Goal: Submit feedback/report problem

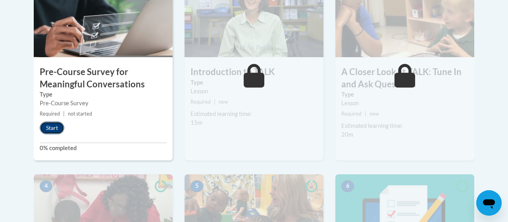
click at [50, 123] on button "Start" at bounding box center [52, 127] width 25 height 13
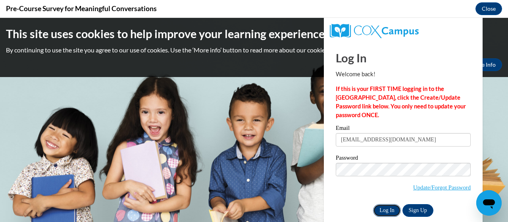
click at [392, 213] on input "Log In" at bounding box center [387, 210] width 28 height 13
click at [392, 211] on input "Log In" at bounding box center [387, 210] width 28 height 13
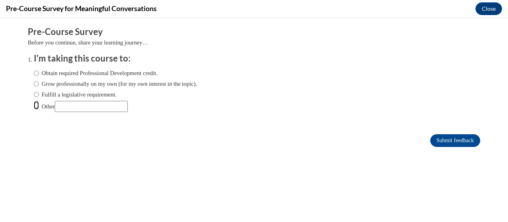
click at [40, 104] on label "Other" at bounding box center [81, 106] width 94 height 11
click at [39, 104] on input "Other" at bounding box center [36, 105] width 5 height 9
radio input "true"
click at [73, 106] on input "Other" at bounding box center [91, 106] width 73 height 11
type input "all of the above"
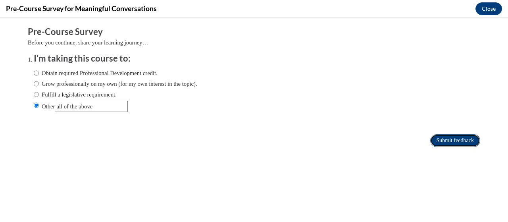
click at [439, 142] on input "Submit feedback" at bounding box center [455, 140] width 50 height 13
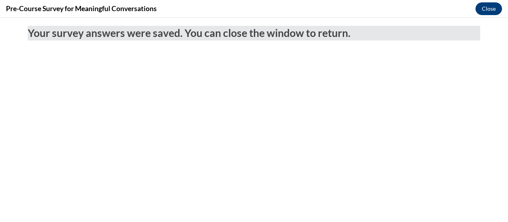
click at [481, 6] on button "Close" at bounding box center [489, 8] width 27 height 13
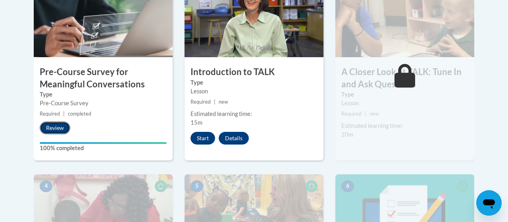
click at [57, 132] on button "Review" at bounding box center [55, 127] width 31 height 13
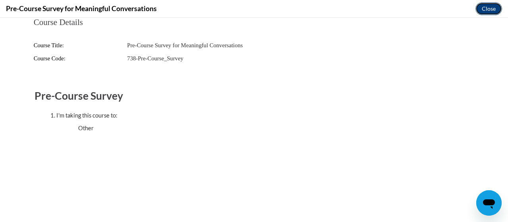
click at [492, 11] on button "Close" at bounding box center [489, 8] width 27 height 13
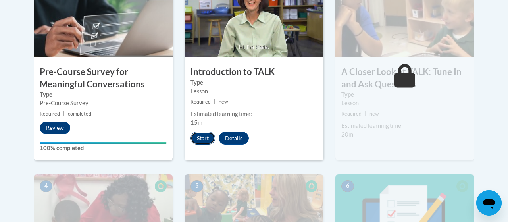
click at [200, 136] on button "Start" at bounding box center [203, 138] width 25 height 13
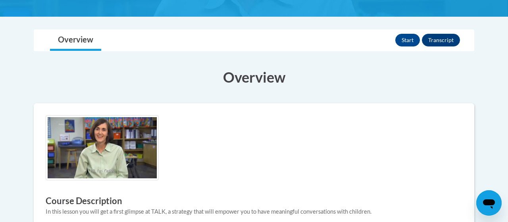
scroll to position [25, 0]
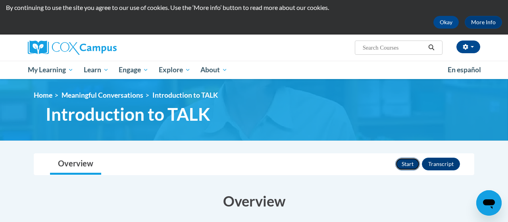
click at [410, 166] on button "Start" at bounding box center [407, 164] width 25 height 13
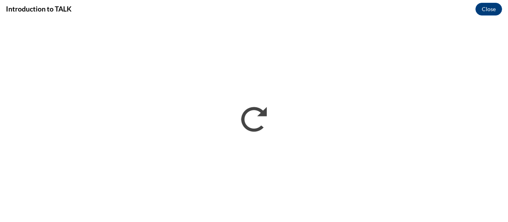
scroll to position [0, 0]
